Goal: Task Accomplishment & Management: Use online tool/utility

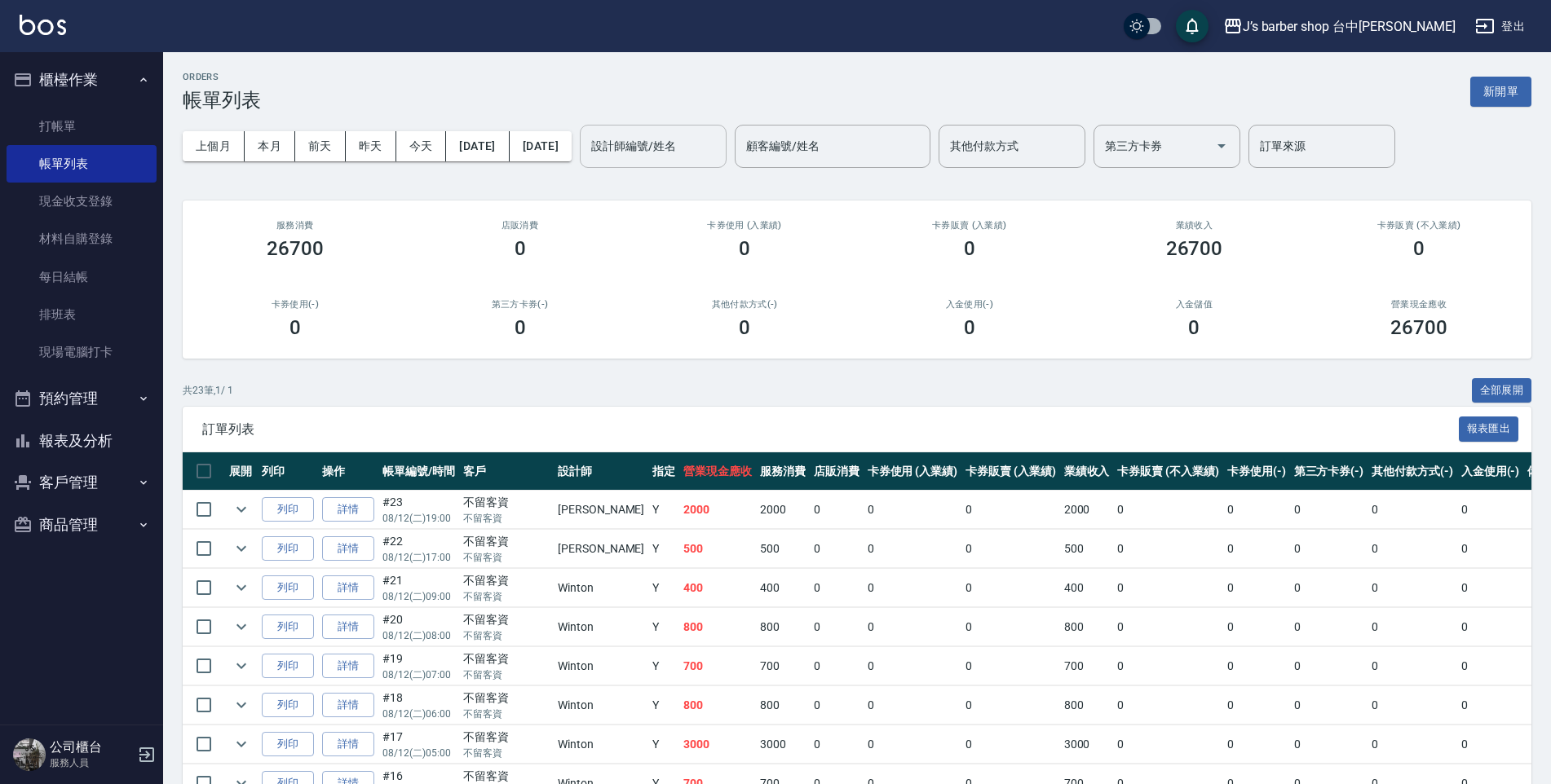
click at [708, 162] on div "設計師編號/姓名" at bounding box center [654, 146] width 147 height 43
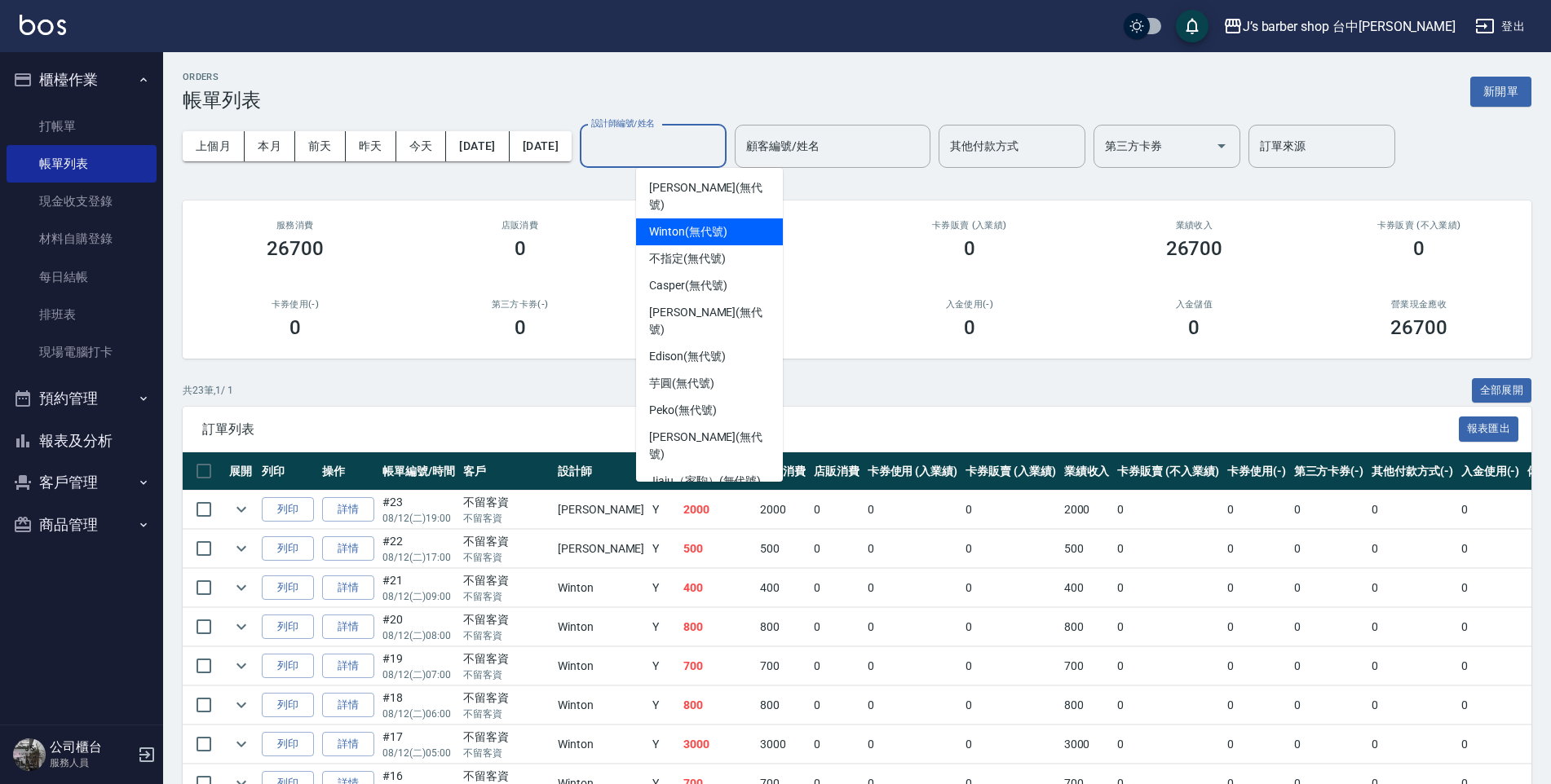
click at [678, 224] on span "Winton (無代號)" at bounding box center [687, 232] width 78 height 17
type input "Winton(無代號)"
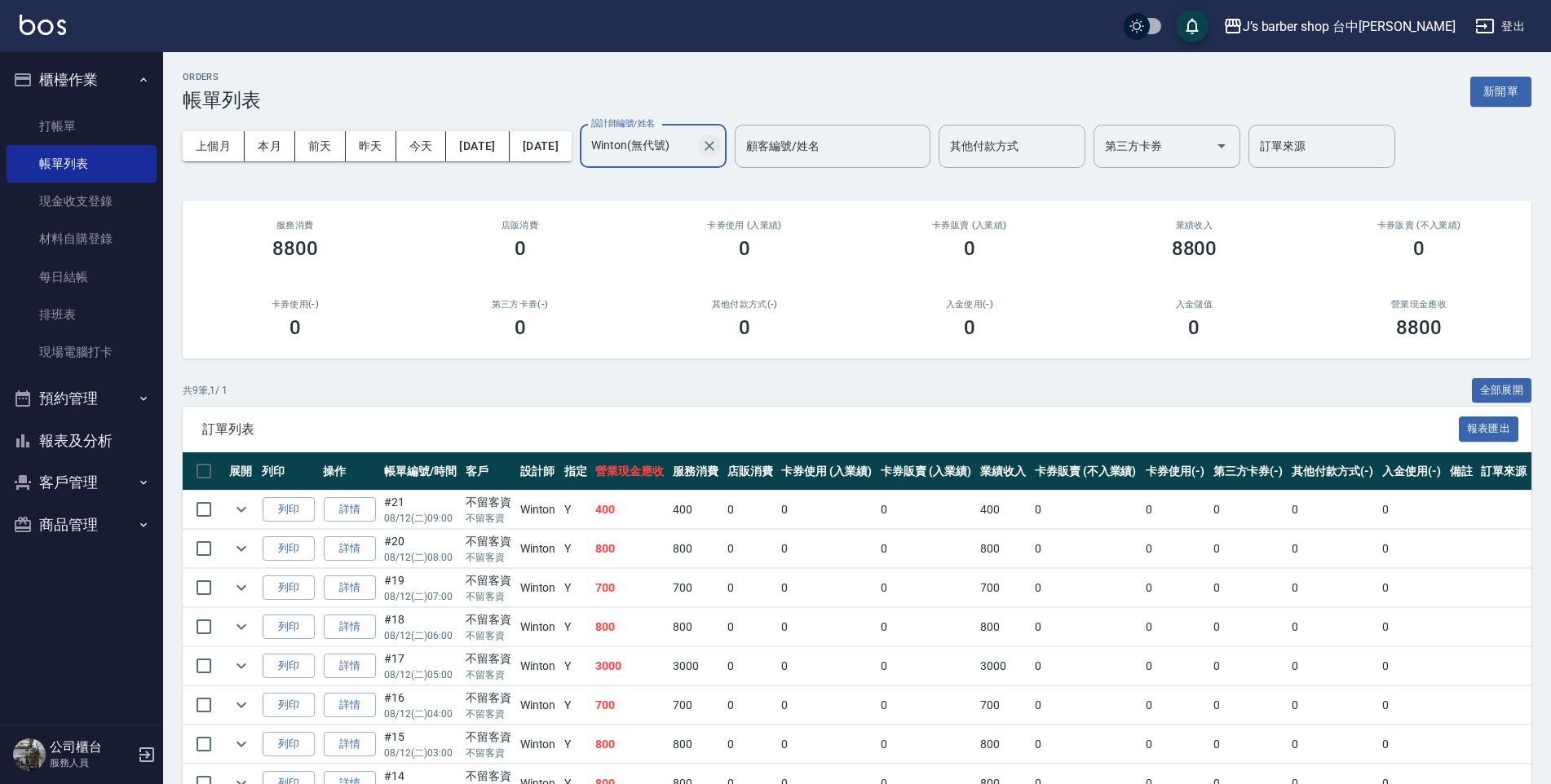
click at [722, 156] on button "Clear" at bounding box center [709, 145] width 23 height 23
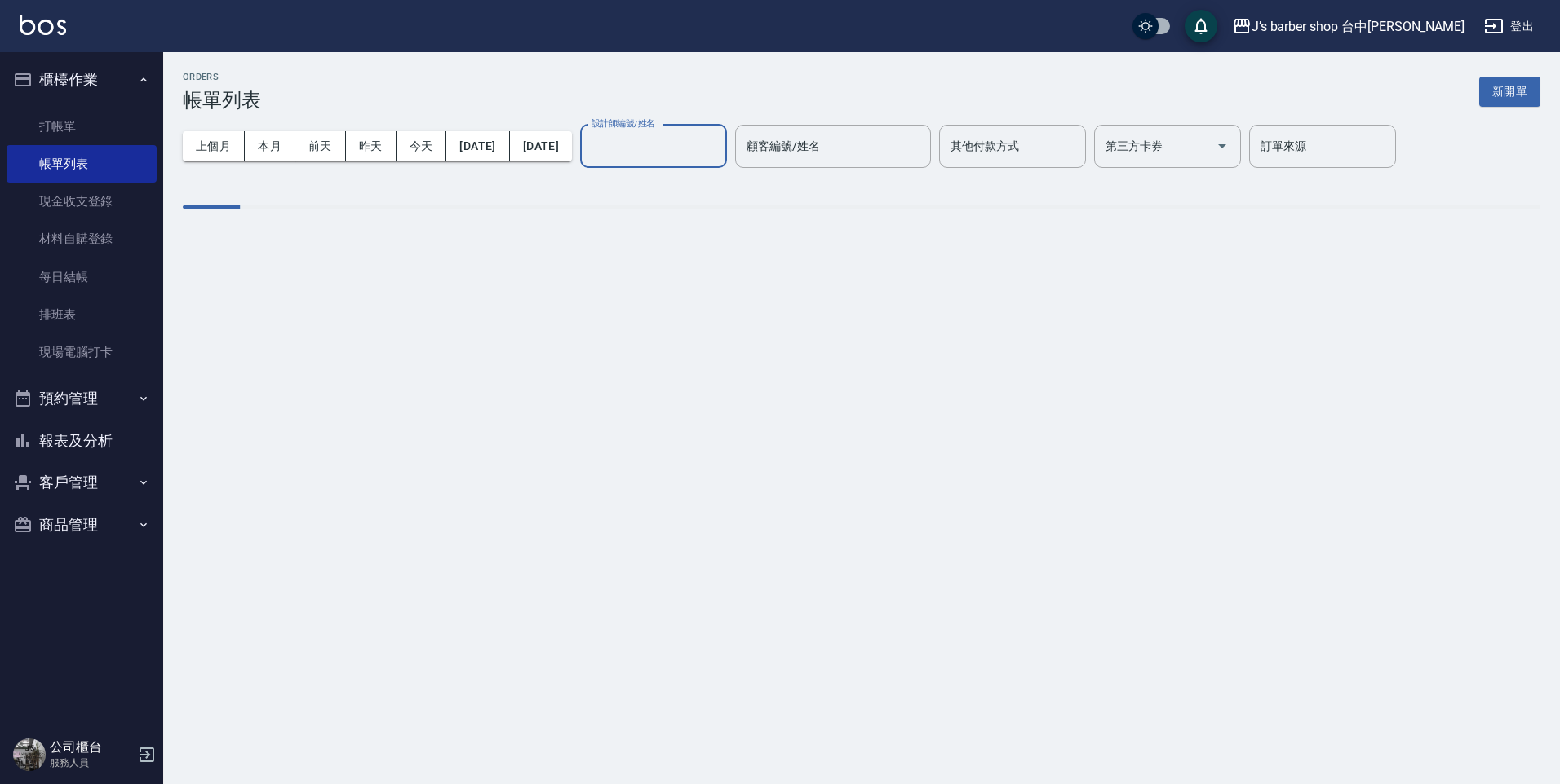
click at [698, 147] on input "設計師編號/姓名" at bounding box center [653, 146] width 133 height 28
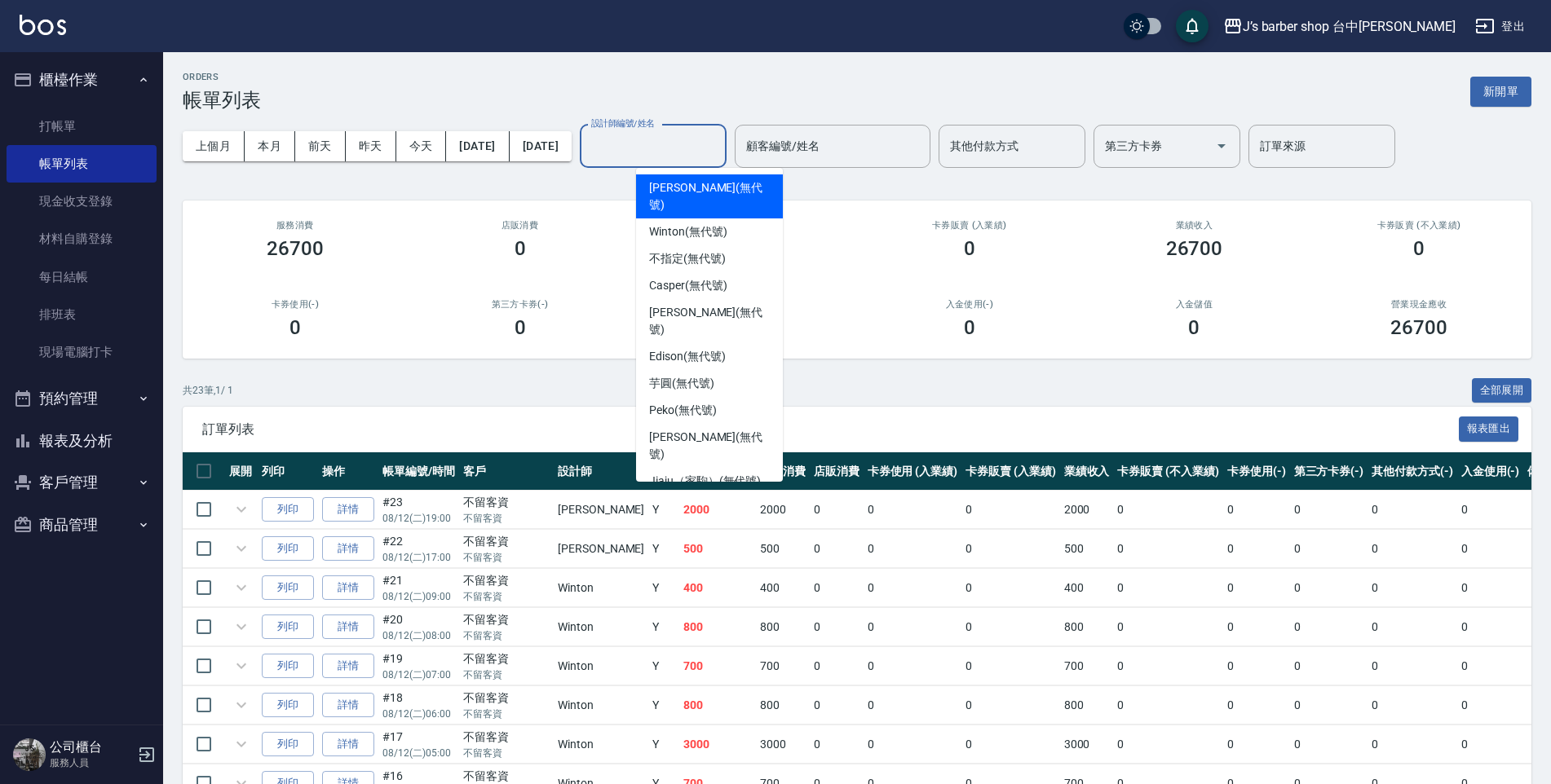
click at [687, 188] on span "[PERSON_NAME] (無代號)" at bounding box center [709, 196] width 121 height 34
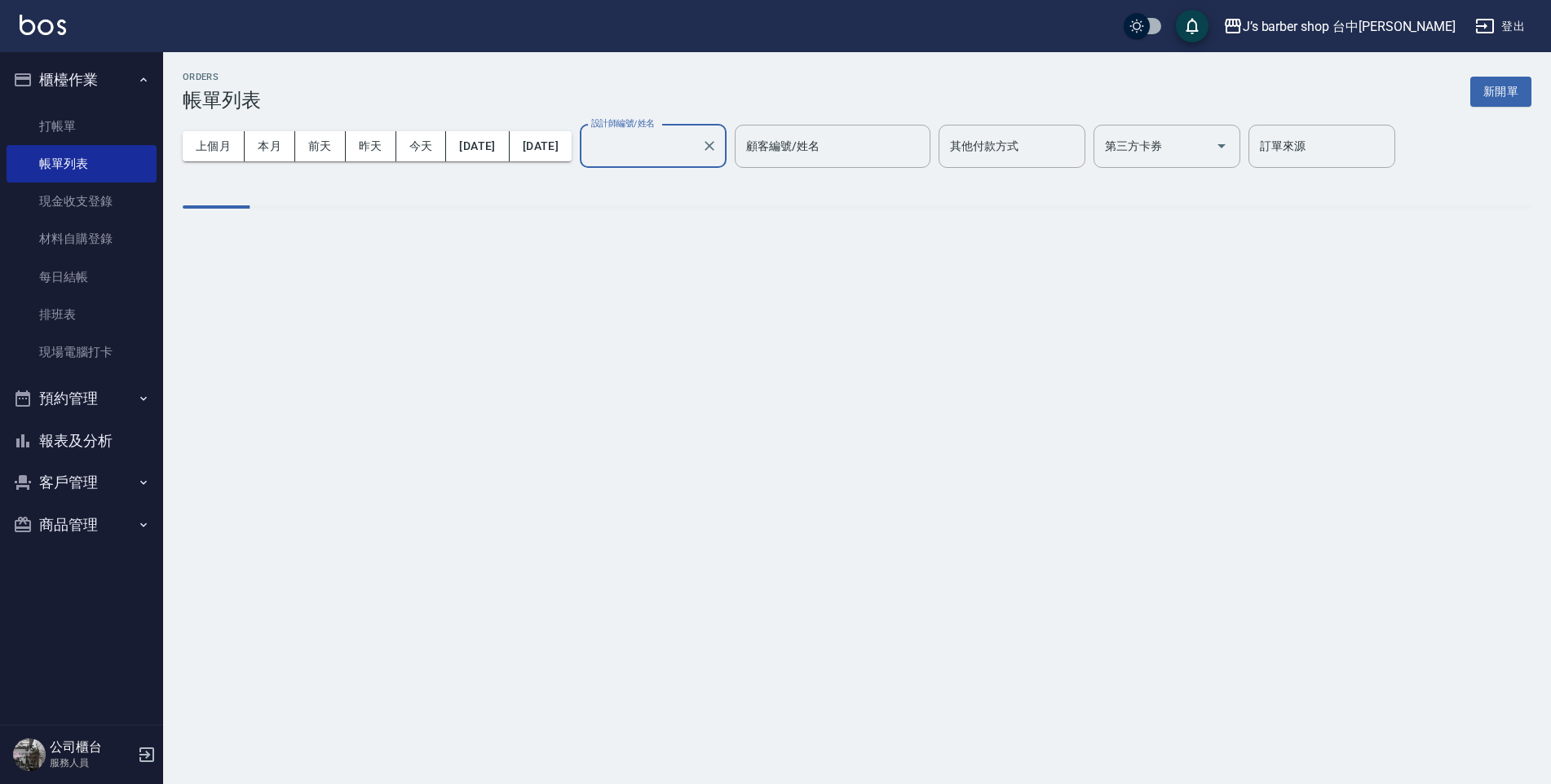
type input "[PERSON_NAME](無代號)"
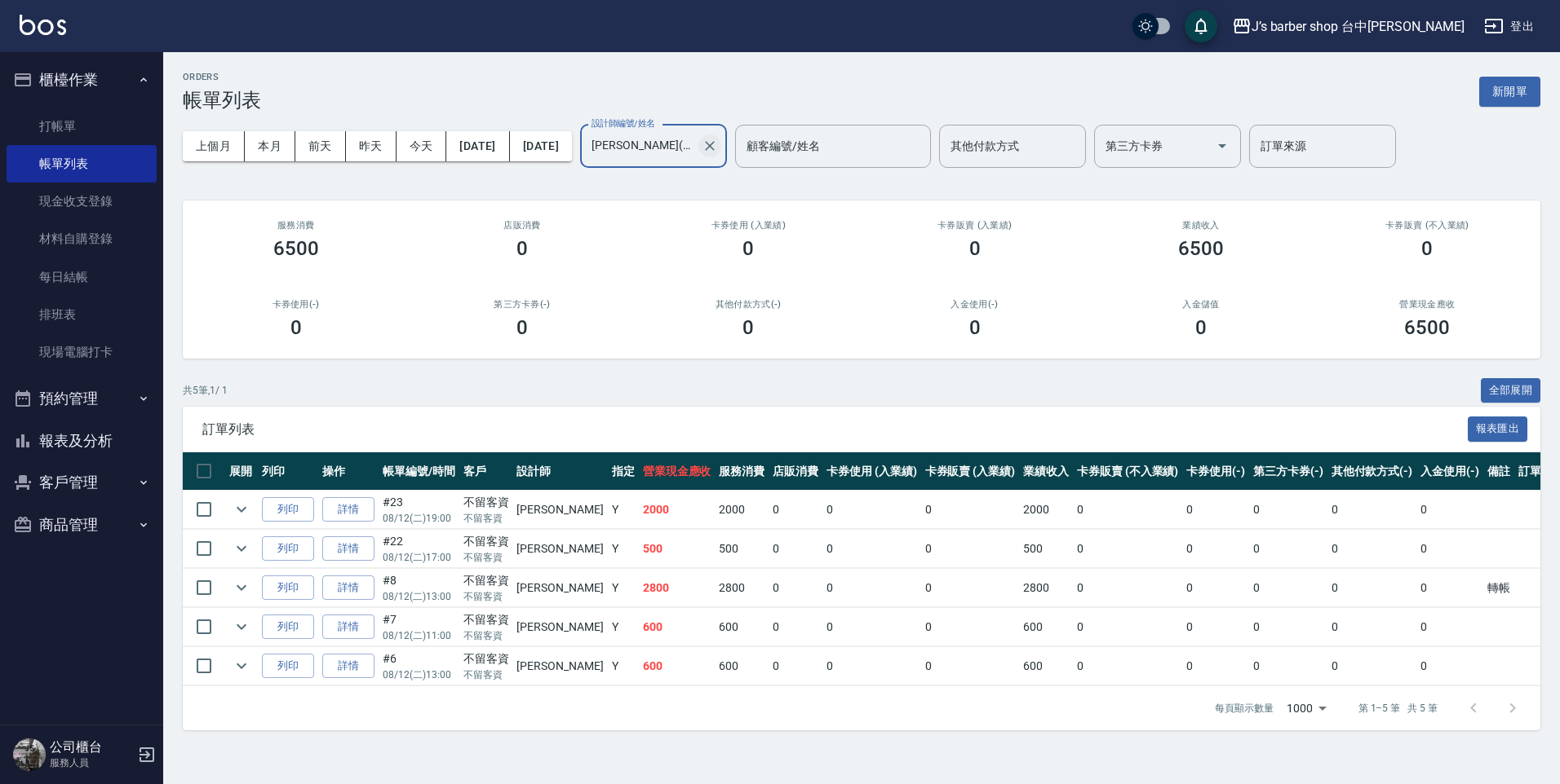
click at [718, 144] on icon "Clear" at bounding box center [710, 145] width 17 height 17
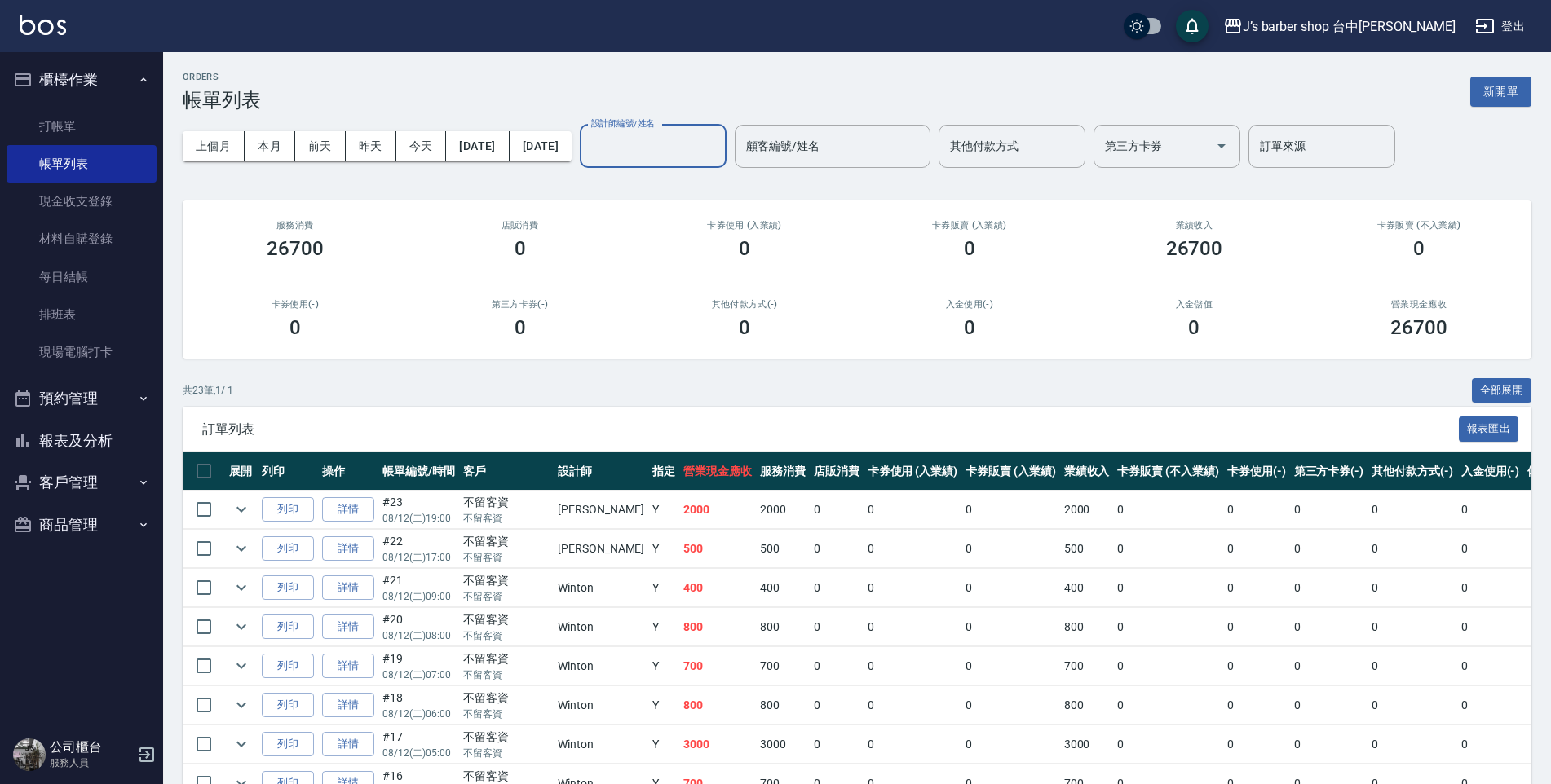
click at [707, 155] on input "設計師編號/姓名" at bounding box center [653, 146] width 133 height 28
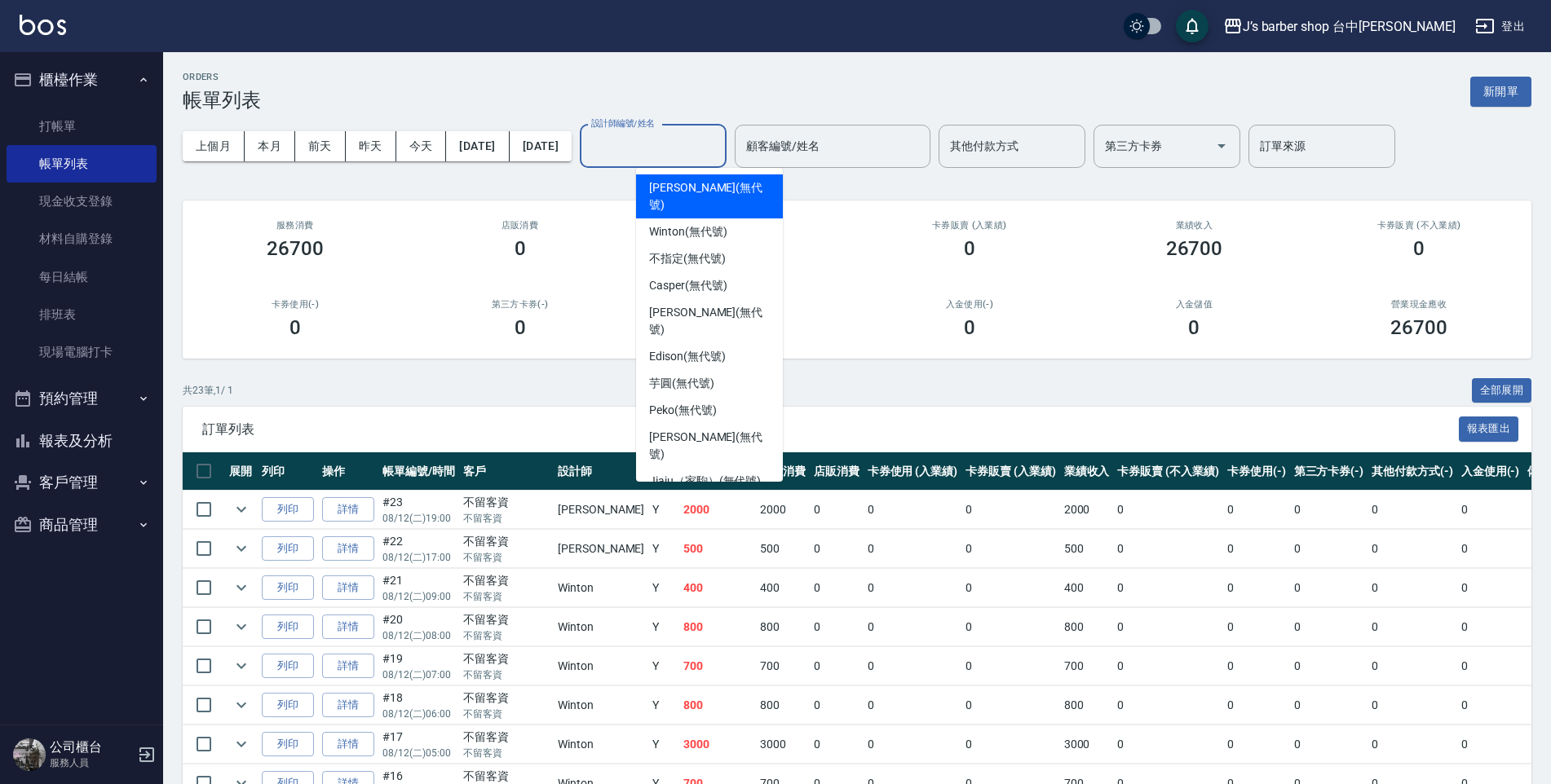
click at [663, 132] on input "設計師編號/姓名" at bounding box center [653, 146] width 133 height 28
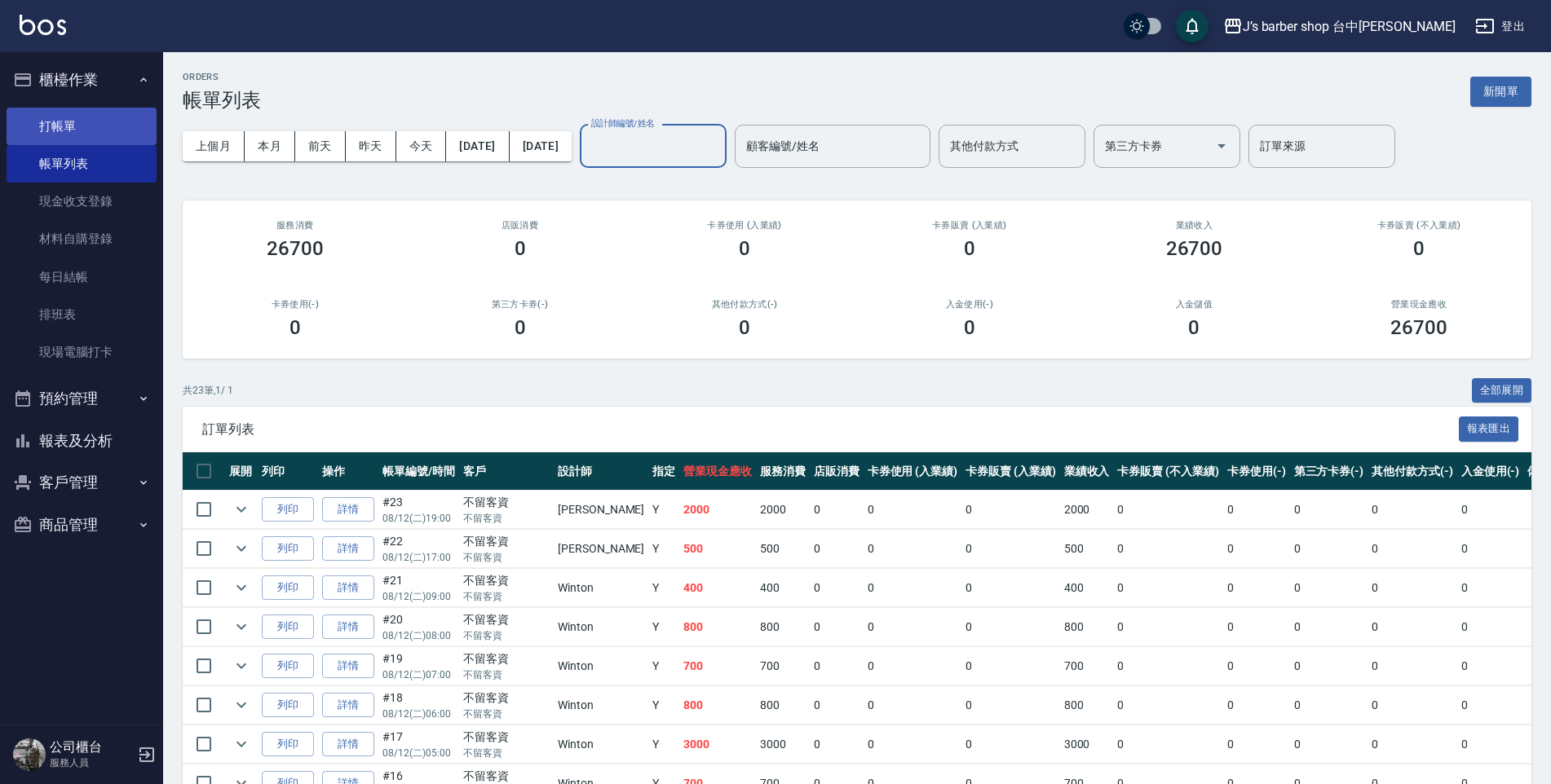
click at [48, 131] on link "打帳單" at bounding box center [81, 127] width 150 height 37
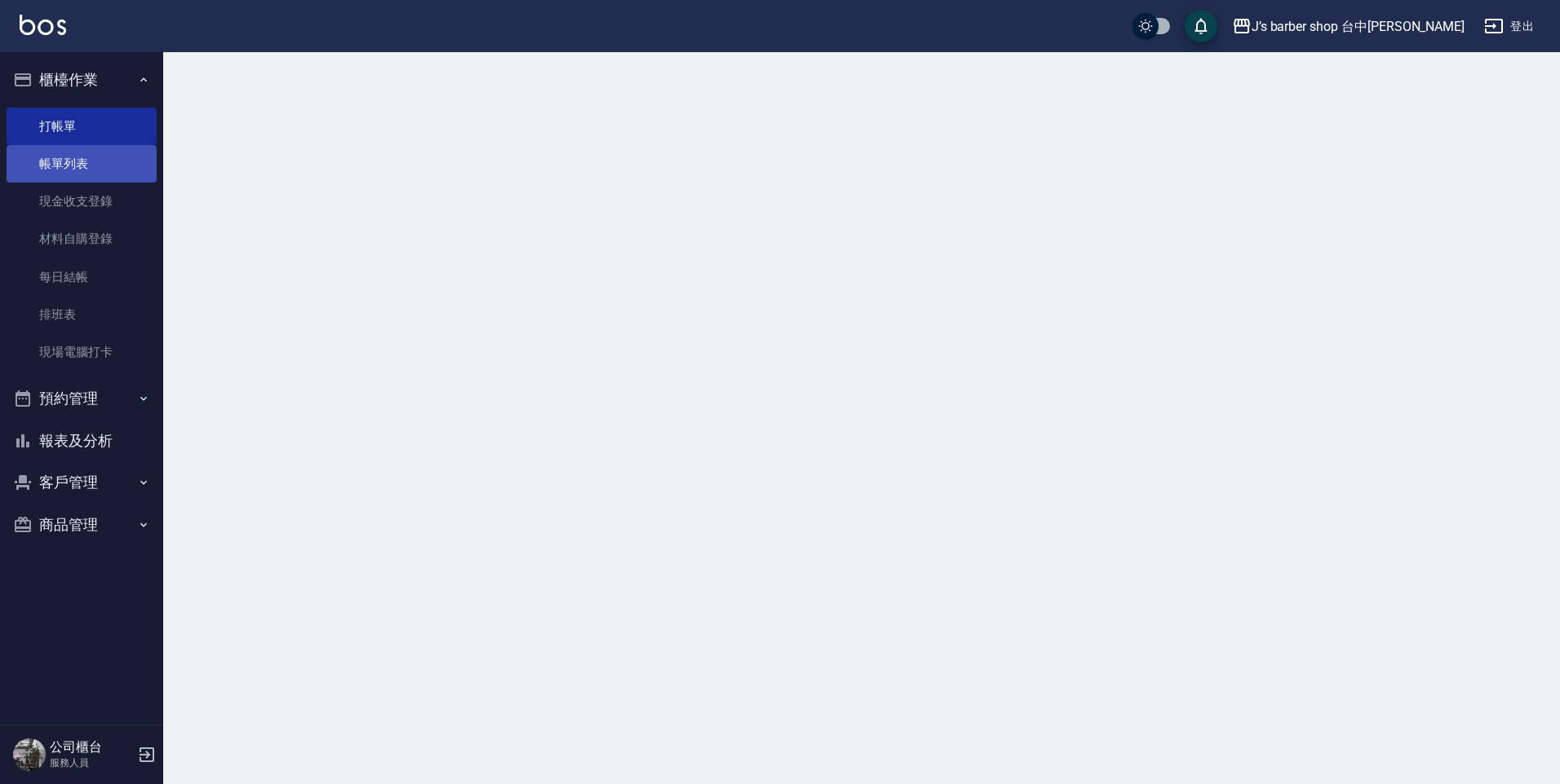
click at [56, 151] on link "帳單列表" at bounding box center [81, 164] width 150 height 37
